Goal: Task Accomplishment & Management: Manage account settings

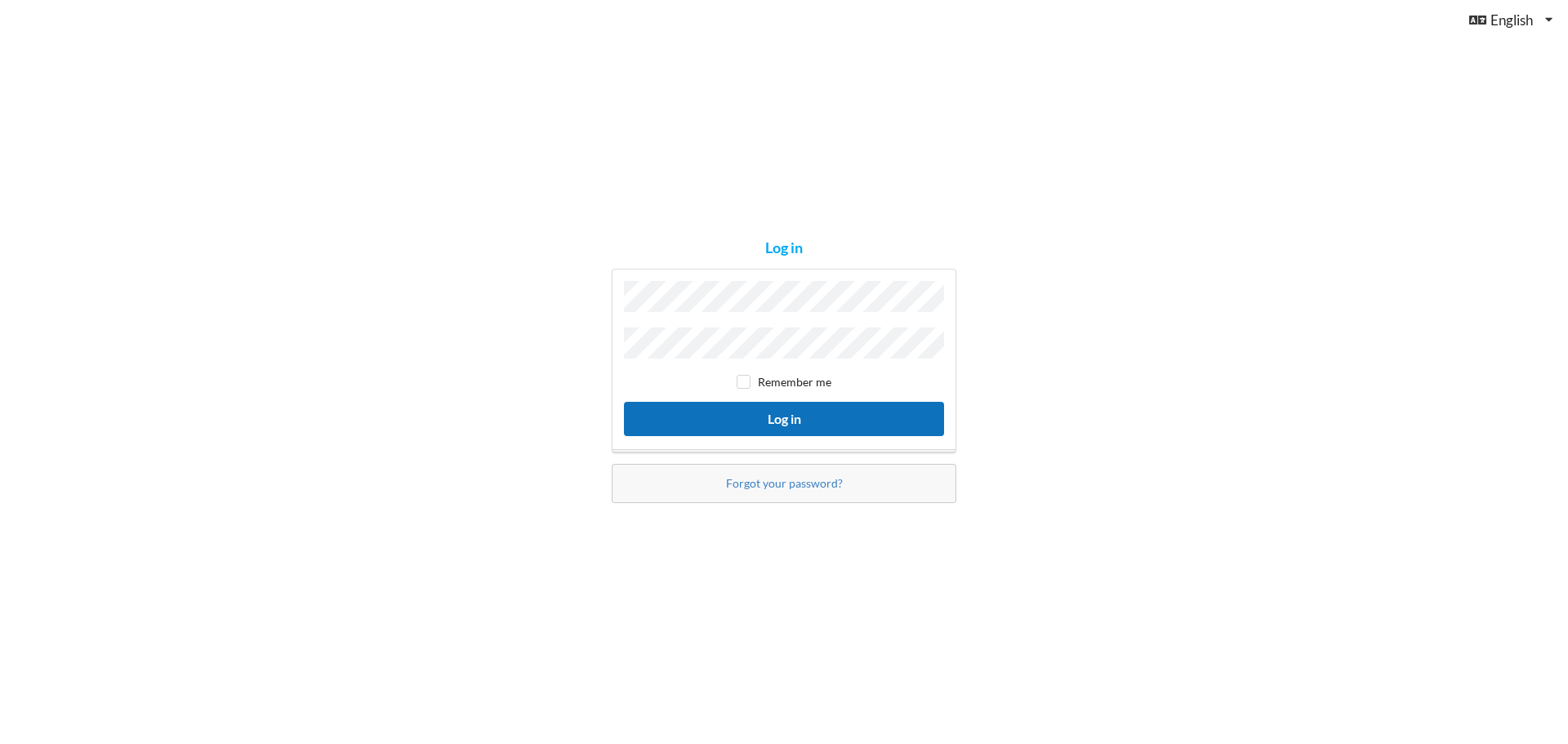
click at [682, 415] on button "Log in" at bounding box center [784, 419] width 320 height 33
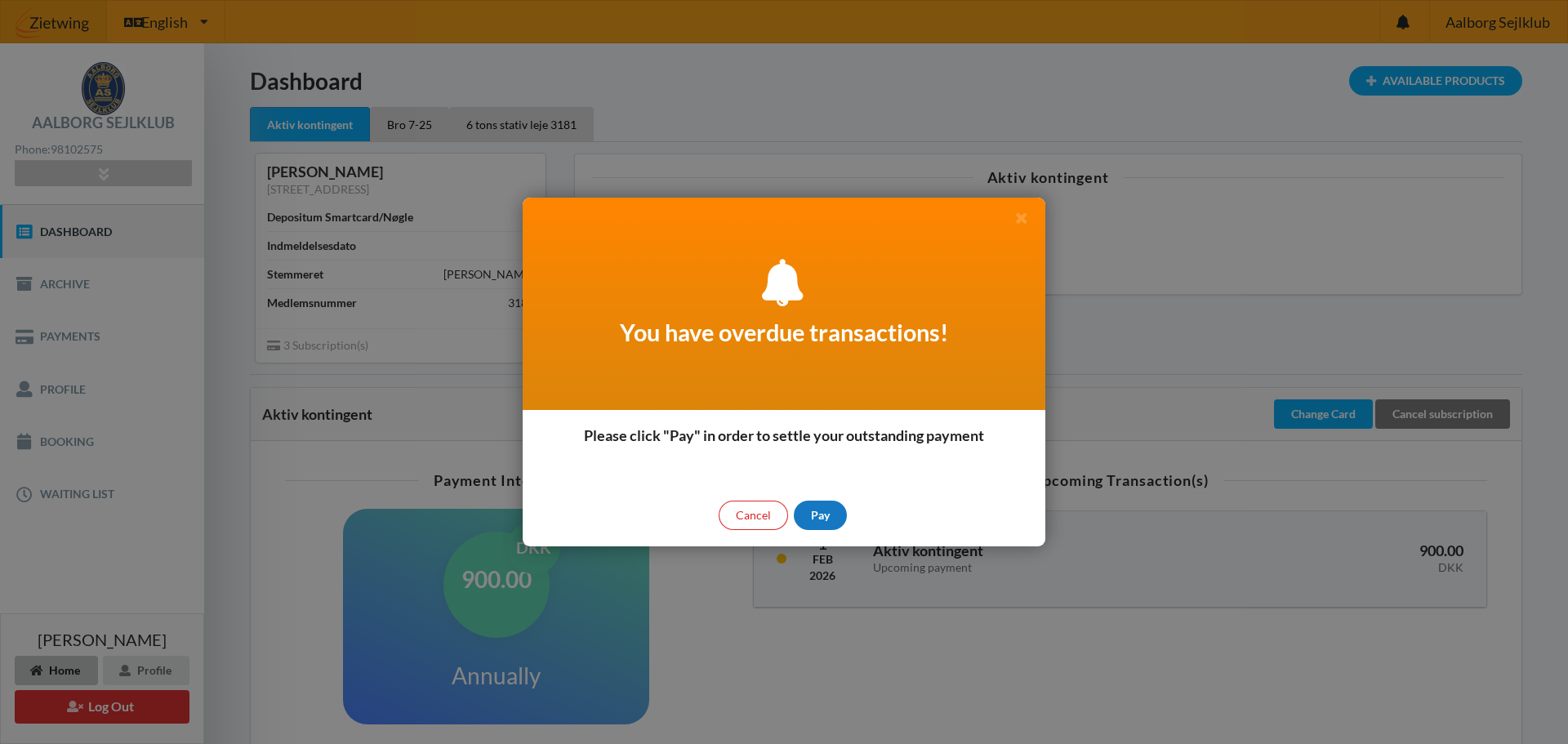
click at [823, 509] on div "Pay" at bounding box center [820, 515] width 53 height 29
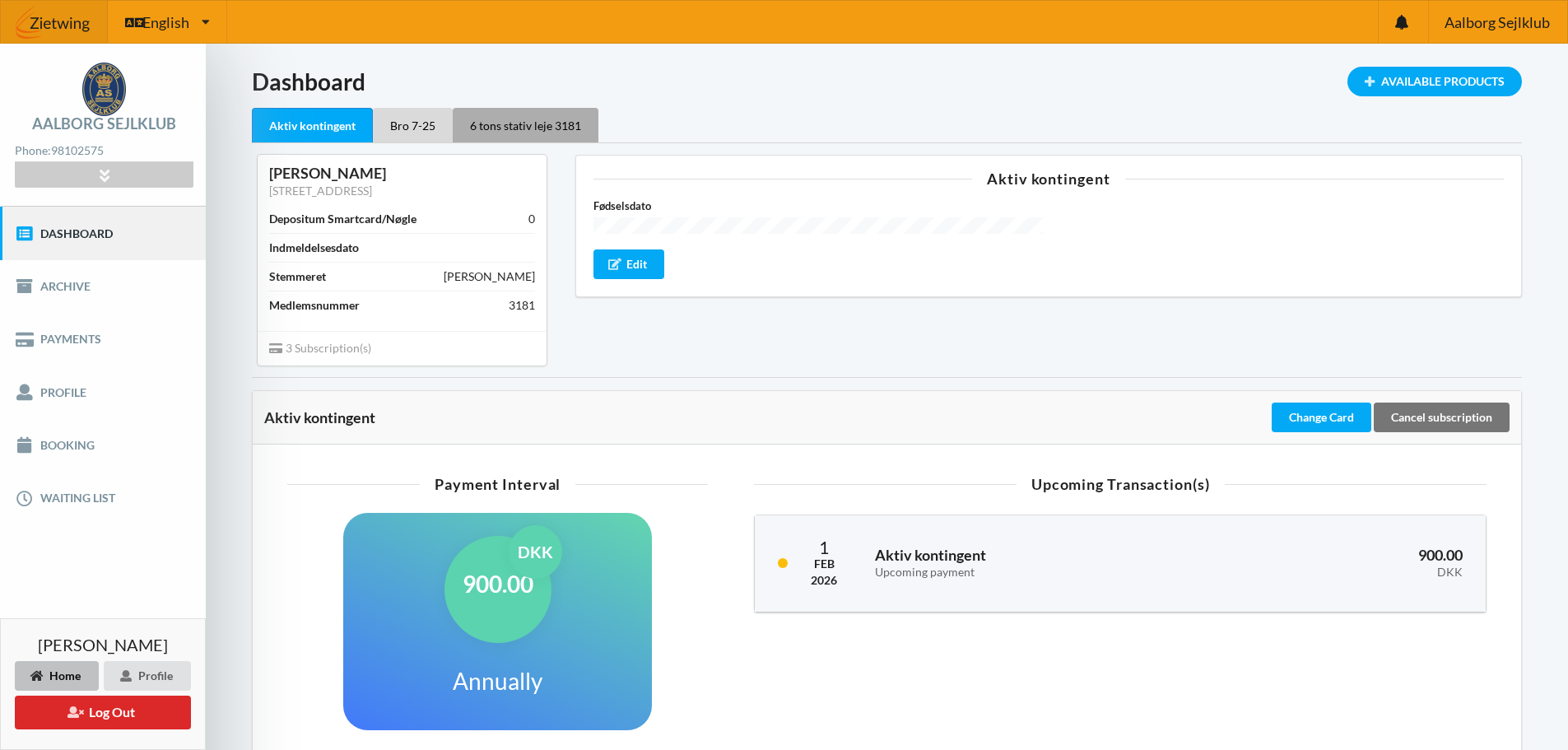
click at [521, 135] on div "6 tons stativ leje 3181" at bounding box center [525, 124] width 145 height 34
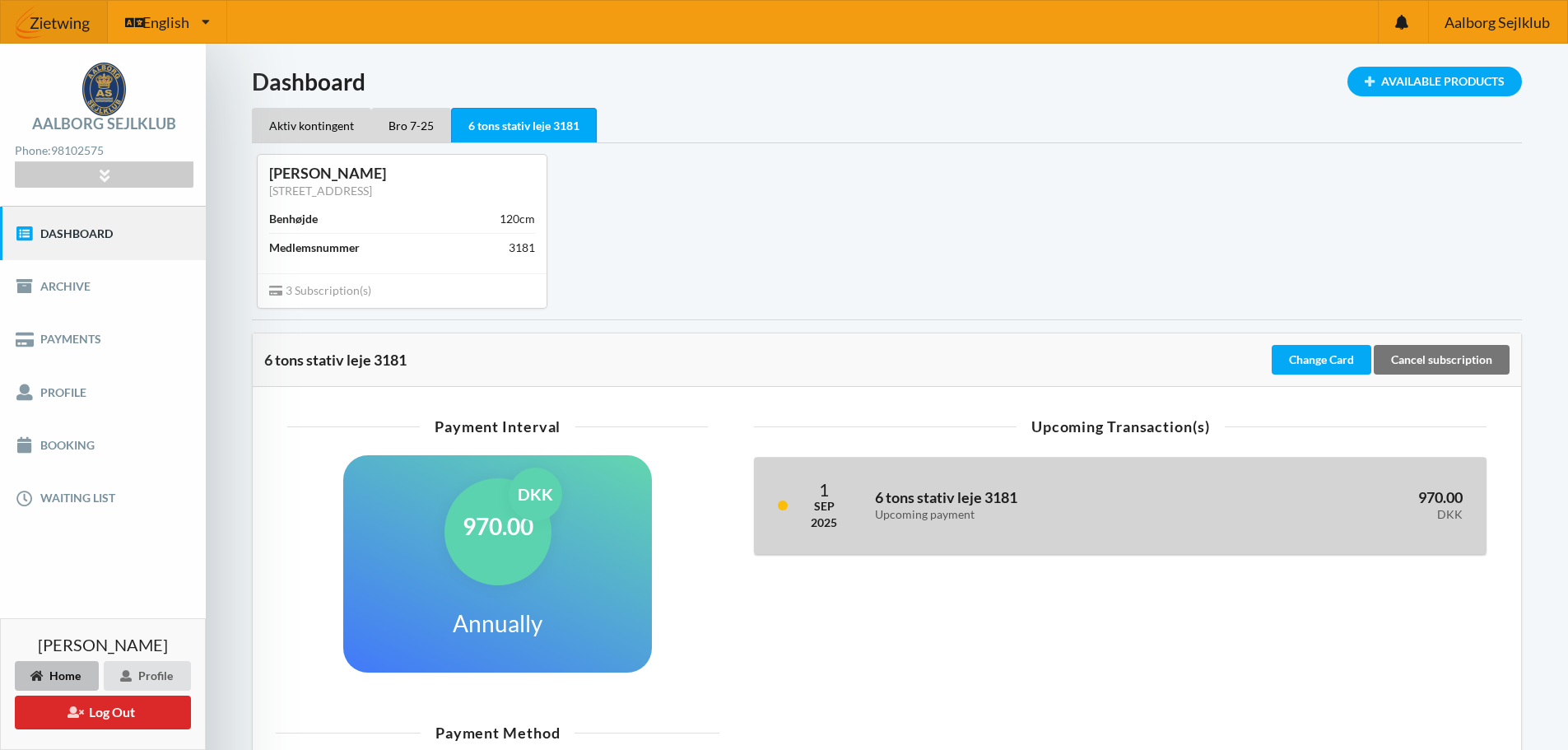
click at [888, 500] on h3 "6 tons stativ leje 3181 Upcoming payment" at bounding box center [1040, 504] width 331 height 33
